Goal: Information Seeking & Learning: Learn about a topic

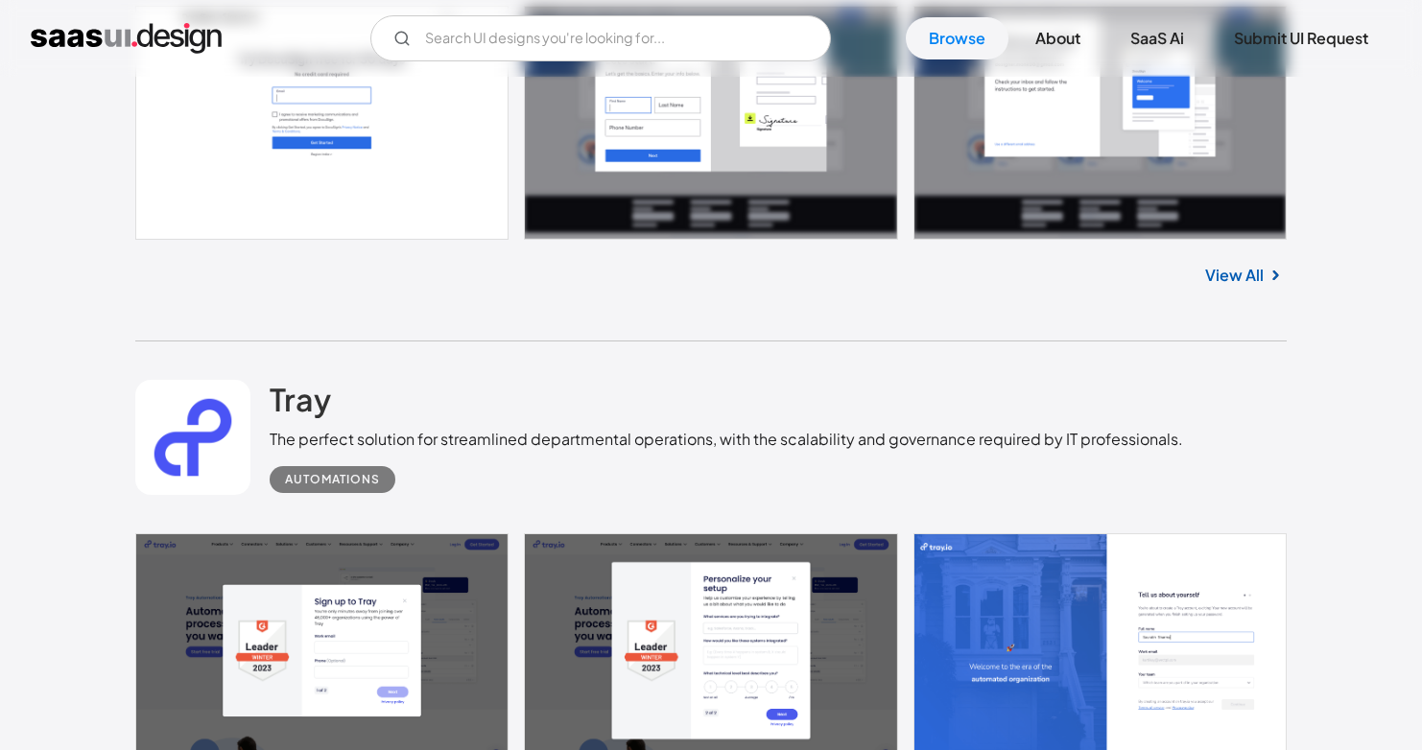
scroll to position [3092, 0]
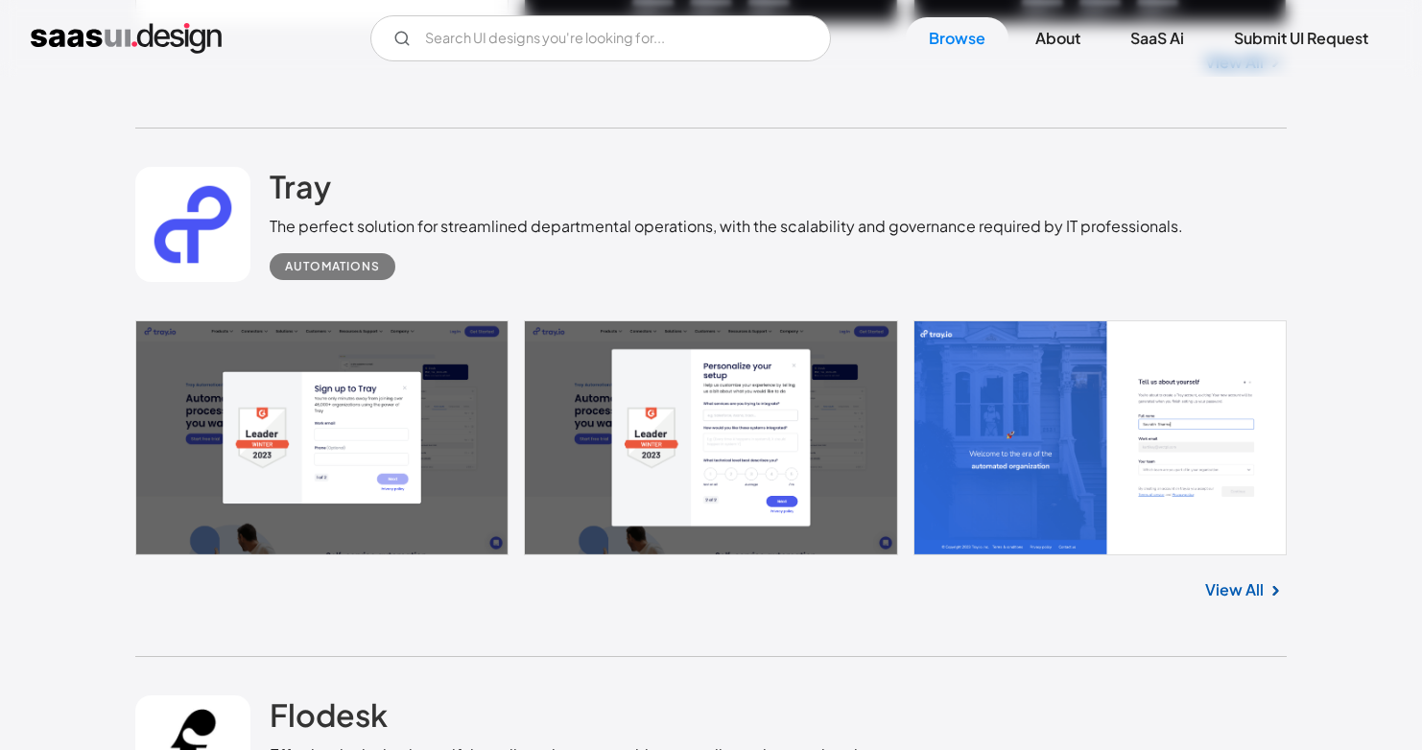
click at [1008, 424] on link at bounding box center [710, 437] width 1151 height 234
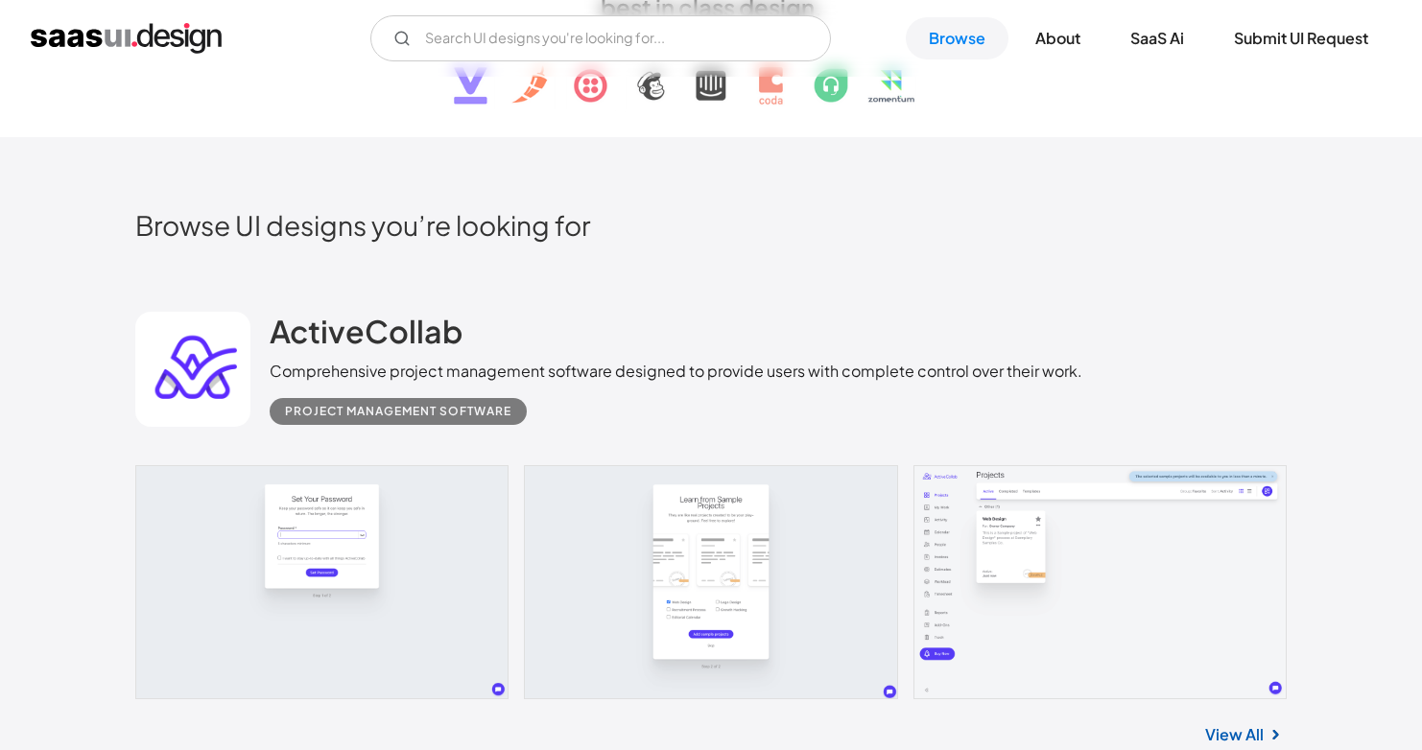
scroll to position [0, 0]
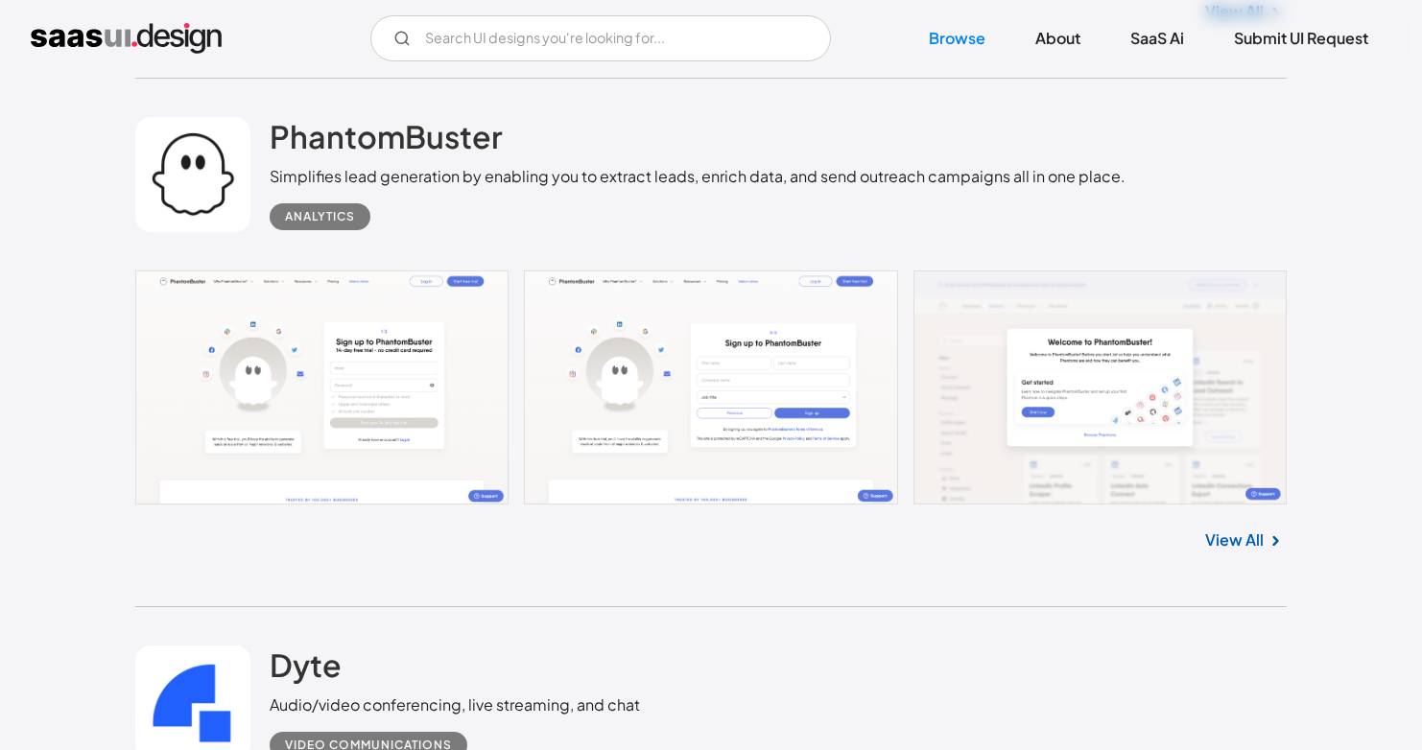
scroll to position [4699, 0]
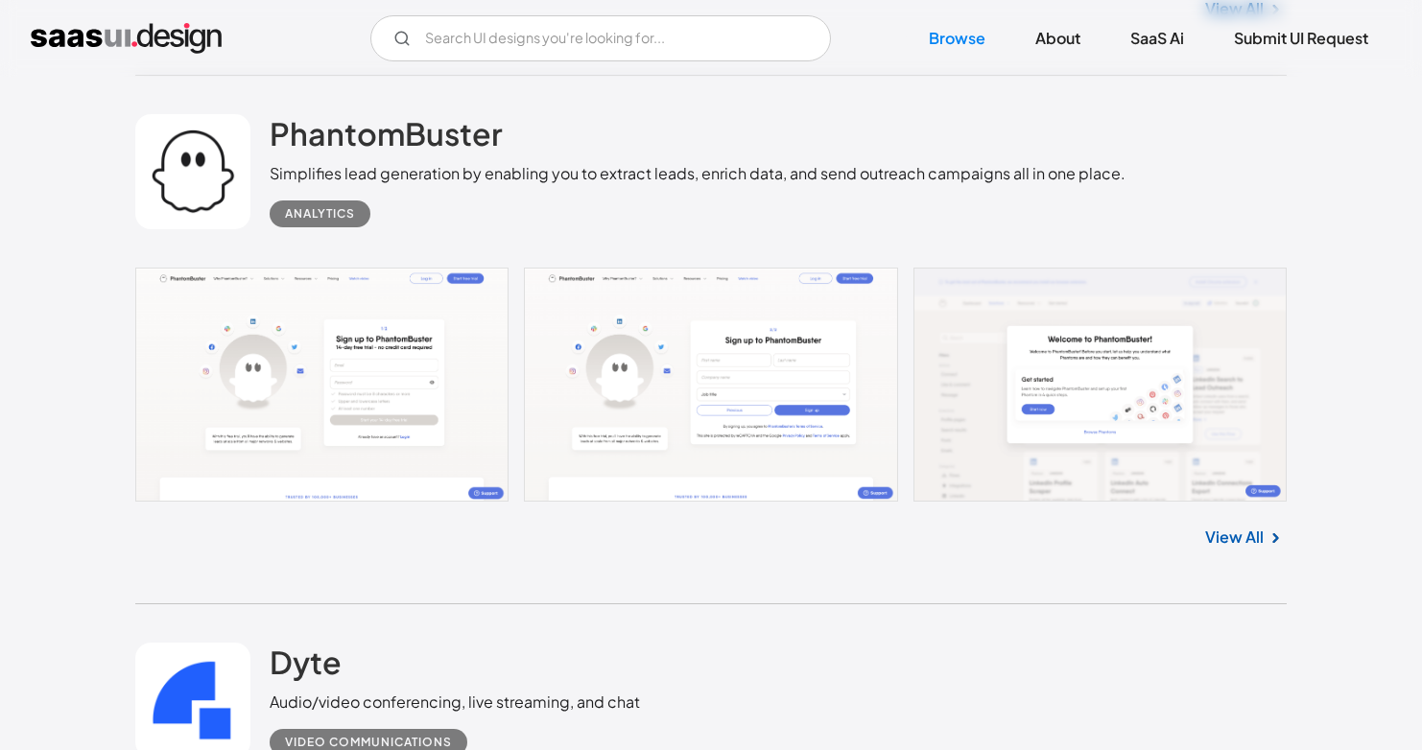
click at [1222, 537] on link "View All" at bounding box center [1234, 537] width 59 height 23
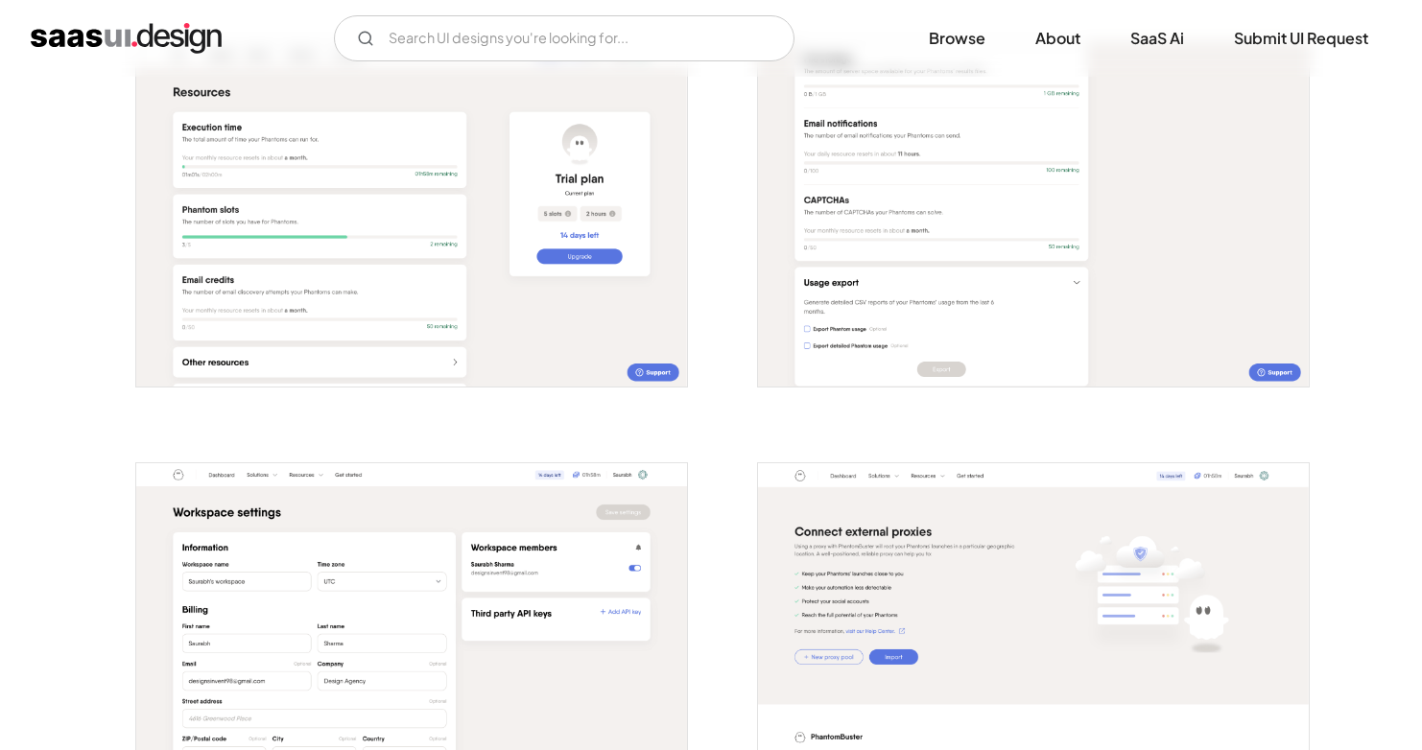
scroll to position [3353, 0]
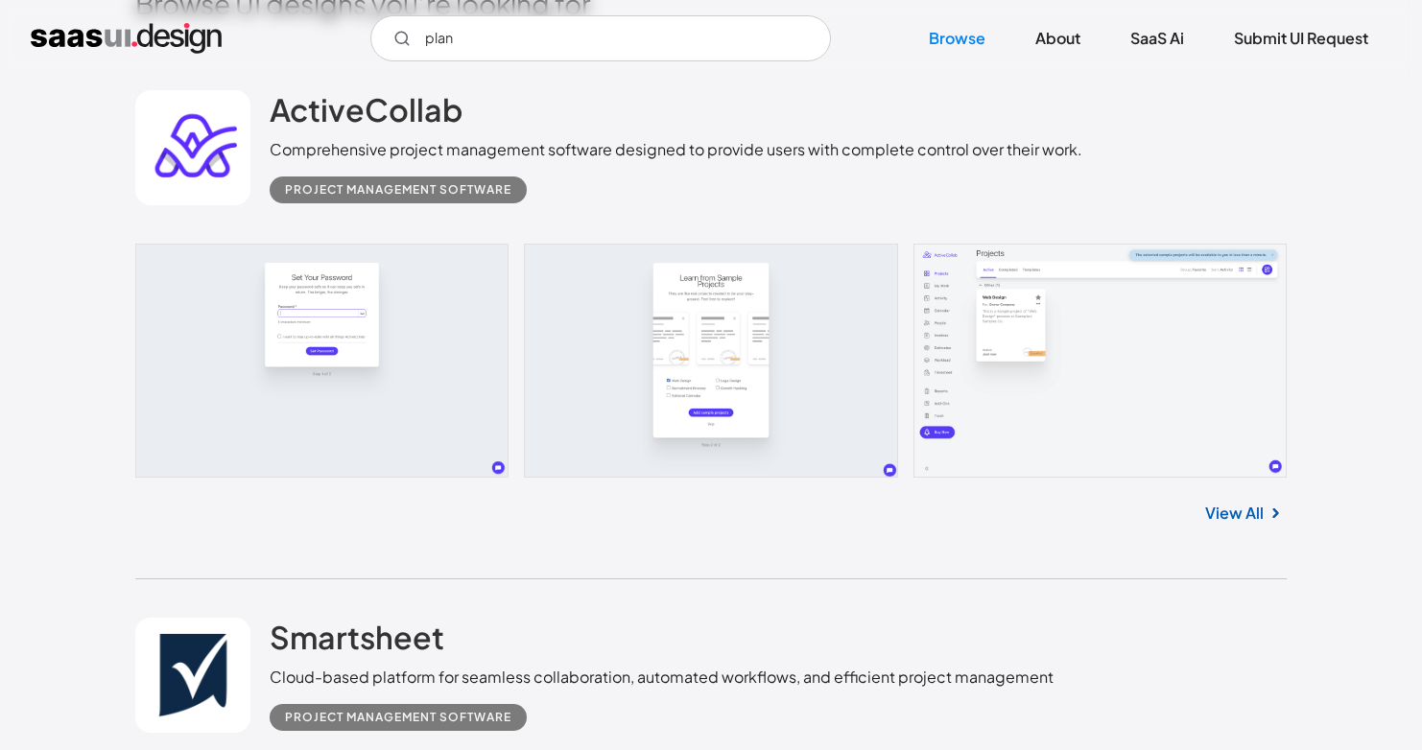
scroll to position [537, 0]
type input "plan"
click at [426, 339] on link at bounding box center [710, 360] width 1151 height 234
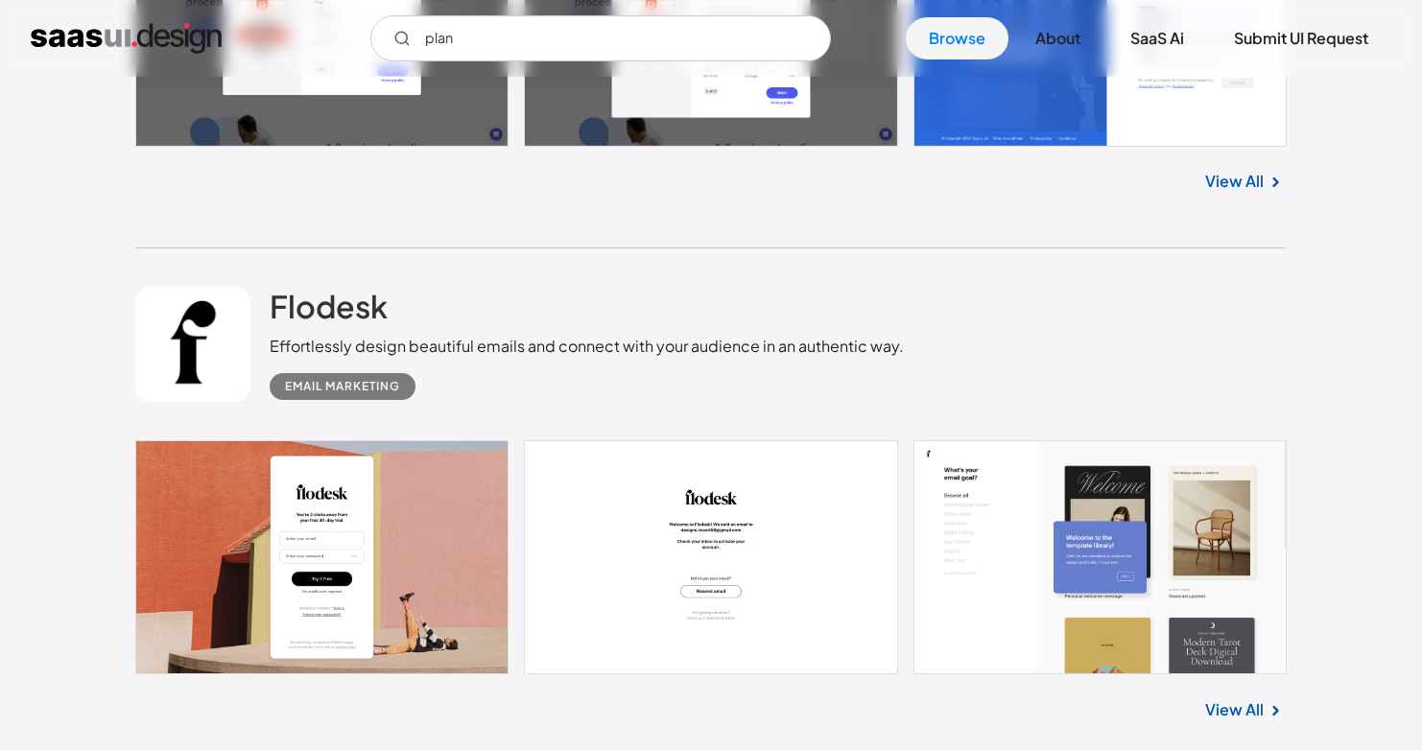
scroll to position [3684, 0]
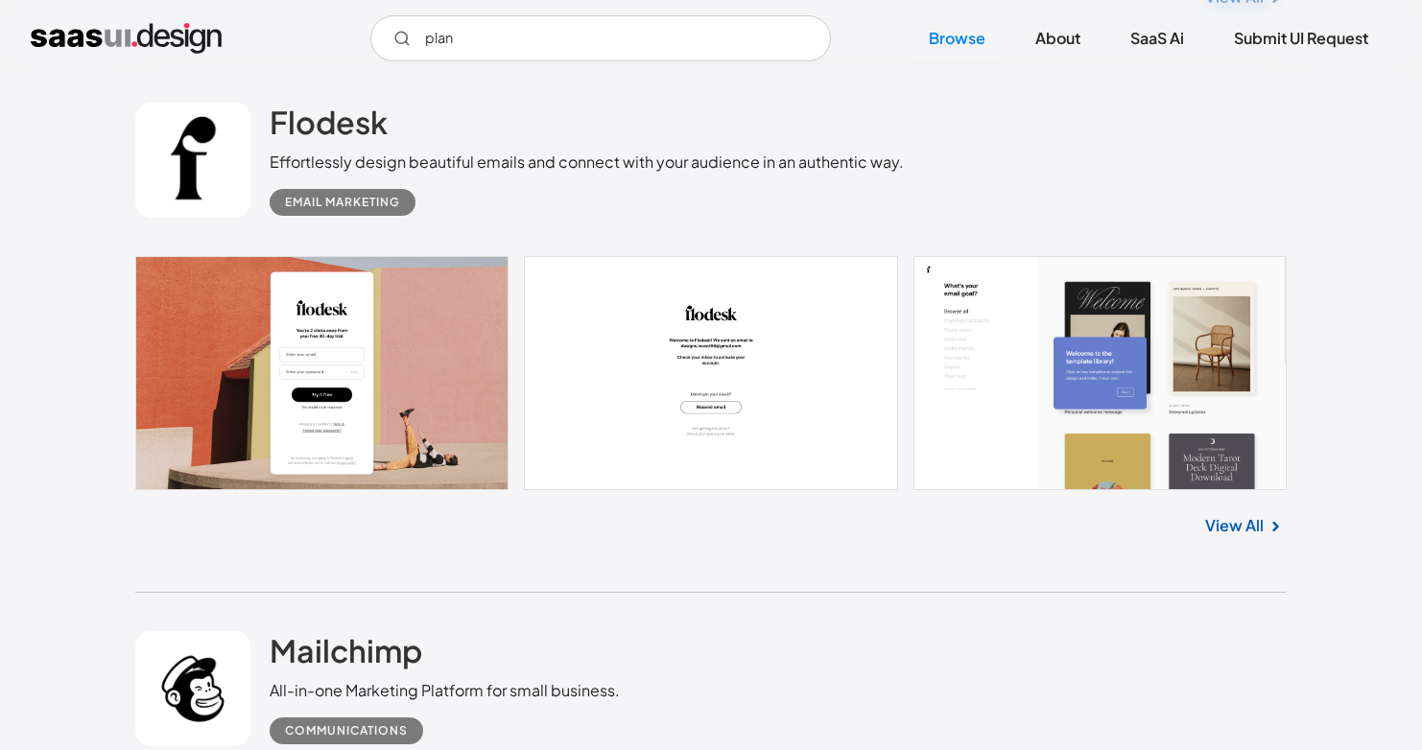
click at [430, 363] on link at bounding box center [710, 373] width 1151 height 234
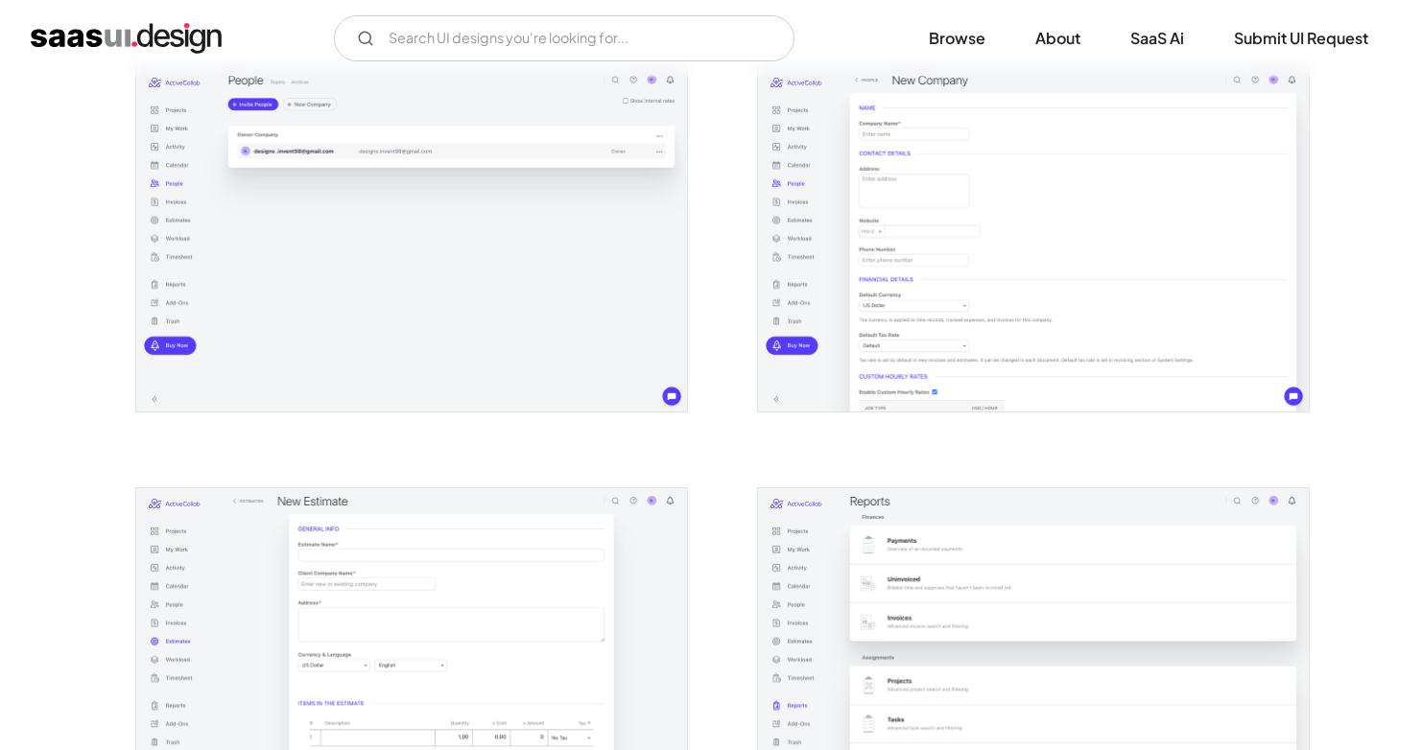
scroll to position [2241, 0]
